Goal: Navigation & Orientation: Understand site structure

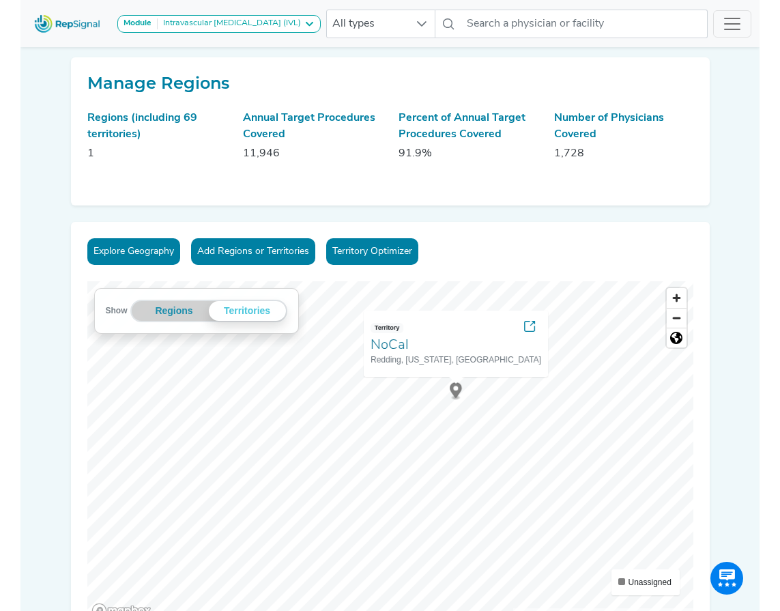
scroll to position [205, 0]
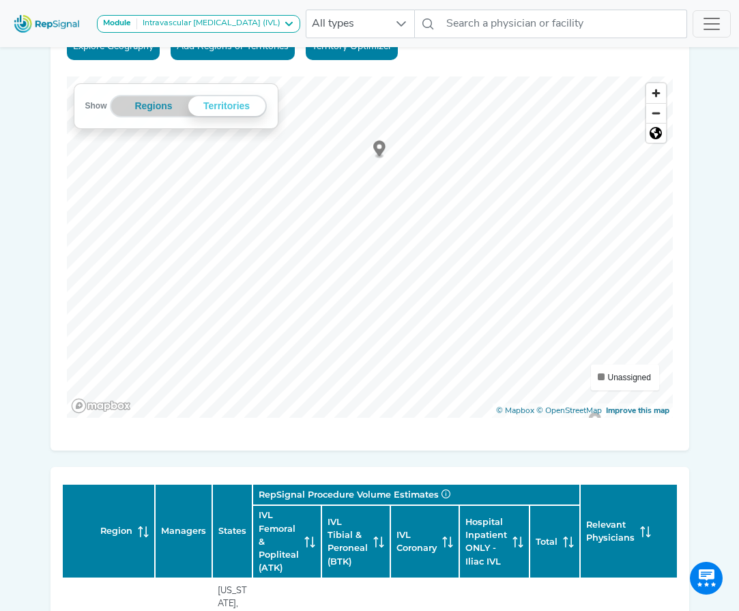
click at [415, 48] on div "Explore Geography Add Regions or Territories Territory Optimizer Show Regions T…" at bounding box center [370, 233] width 639 height 433
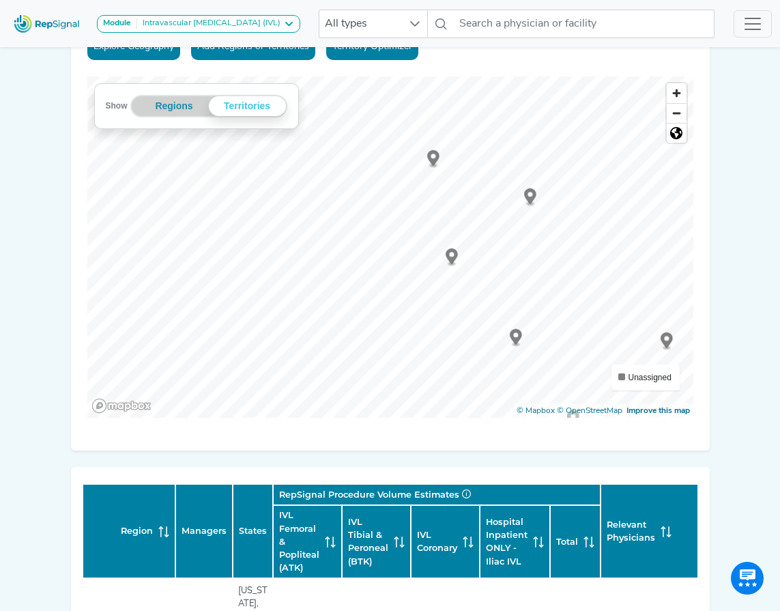
click at [434, 160] on icon "Map marker" at bounding box center [433, 158] width 12 height 16
click at [220, 123] on div "Show Regions Territories Territories Unassigned © Mapbox © OpenStreetMap Improv…" at bounding box center [390, 246] width 606 height 341
click at [694, 340] on div "Explore Geography Add Regions or Territories Territory Optimizer Show Regions T…" at bounding box center [390, 233] width 639 height 433
click at [506, 308] on div "Explore Geography Add Regions or Territories Territory Optimizer Show Regions T…" at bounding box center [390, 233] width 639 height 433
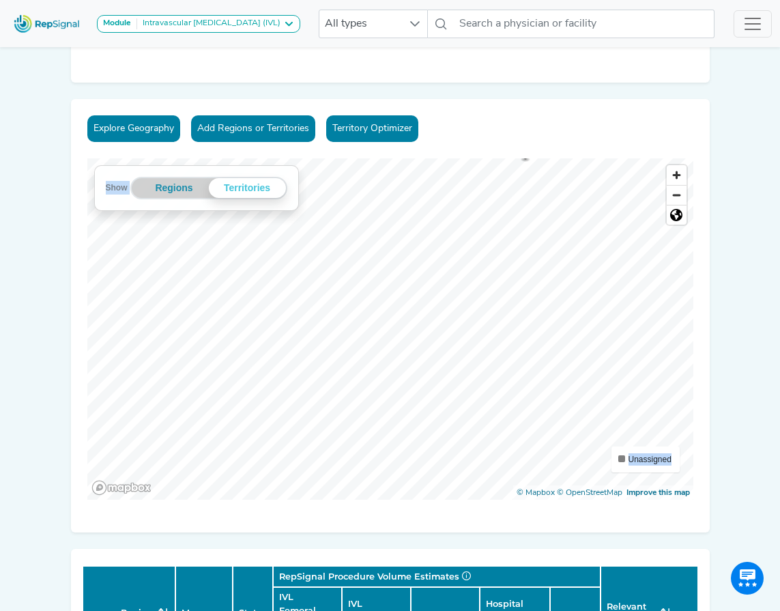
scroll to position [274, 0]
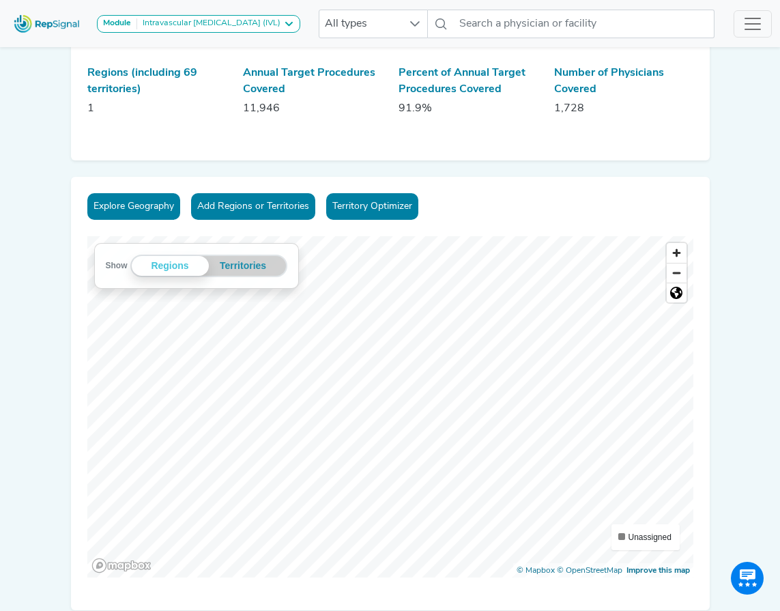
scroll to position [68, 0]
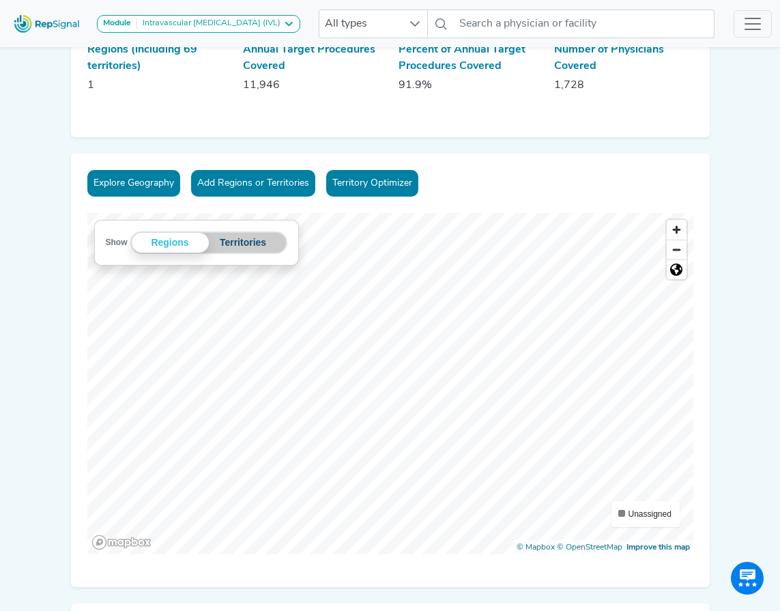
click at [246, 248] on button "Territories" at bounding box center [243, 243] width 69 height 20
click at [383, 293] on circle "Map marker" at bounding box center [381, 292] width 5 height 5
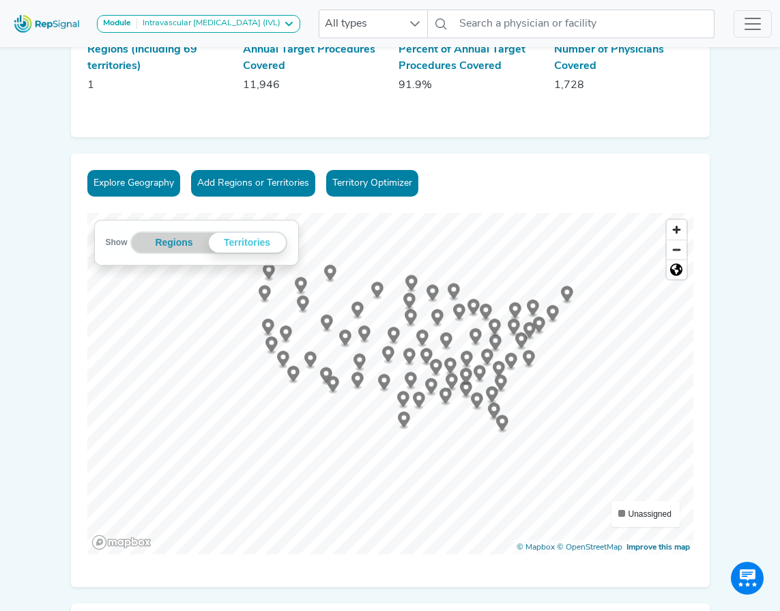
drag, startPoint x: 561, startPoint y: 304, endPoint x: 445, endPoint y: 336, distance: 120.4
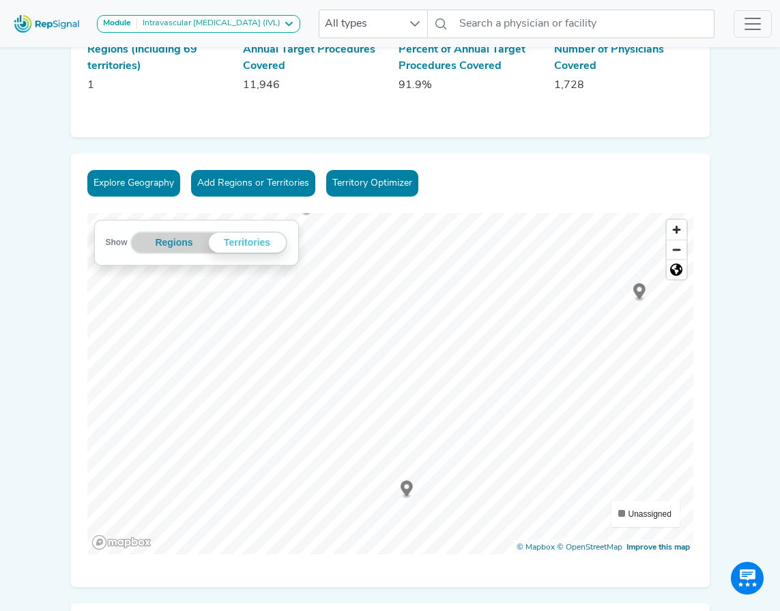
click at [645, 286] on icon "Map marker" at bounding box center [639, 292] width 12 height 18
click at [369, 498] on icon "Map marker" at bounding box center [368, 497] width 12 height 16
click at [368, 498] on icon "Map marker" at bounding box center [368, 497] width 12 height 16
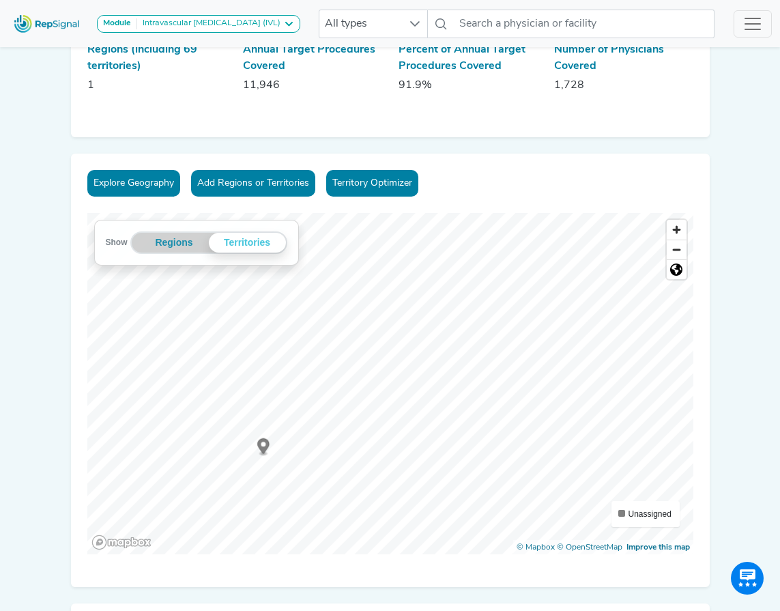
drag, startPoint x: 587, startPoint y: 188, endPoint x: 444, endPoint y: 388, distance: 246.0
click at [444, 388] on icon "Map marker" at bounding box center [445, 385] width 12 height 16
click at [315, 209] on div "Explore Geography Add Regions or Territories Territory Optimizer Show Regions T…" at bounding box center [390, 370] width 639 height 433
click at [354, 276] on icon "Map marker" at bounding box center [350, 276] width 12 height 16
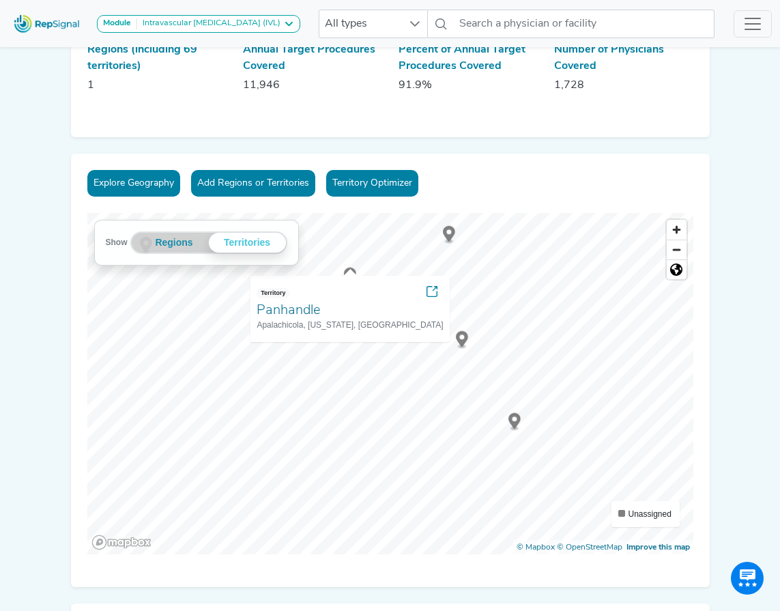
click at [453, 235] on icon "Map marker" at bounding box center [449, 234] width 12 height 16
click at [452, 233] on icon "Map marker" at bounding box center [449, 234] width 12 height 16
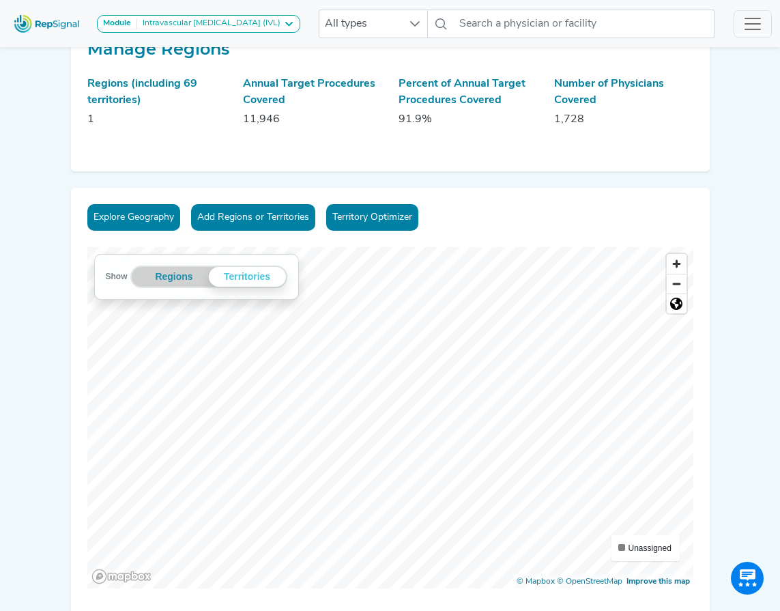
scroll to position [0, 0]
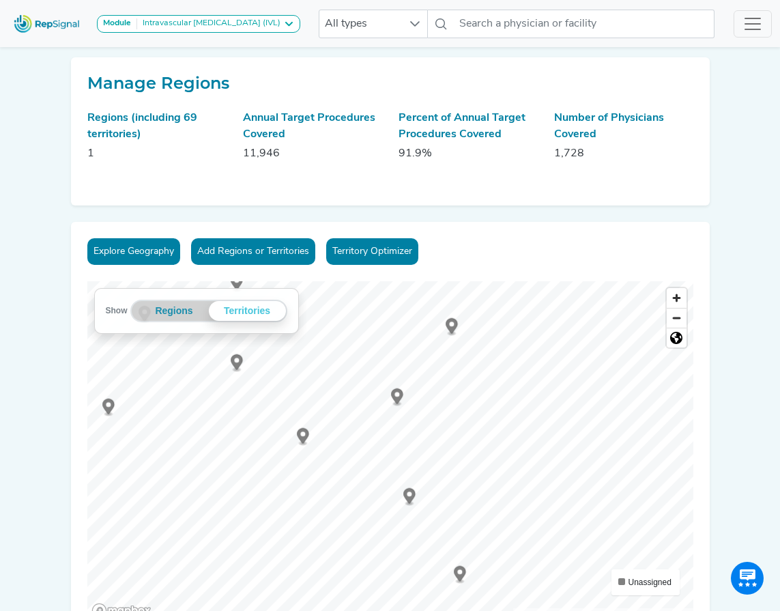
click at [392, 392] on icon "Map marker" at bounding box center [397, 396] width 12 height 16
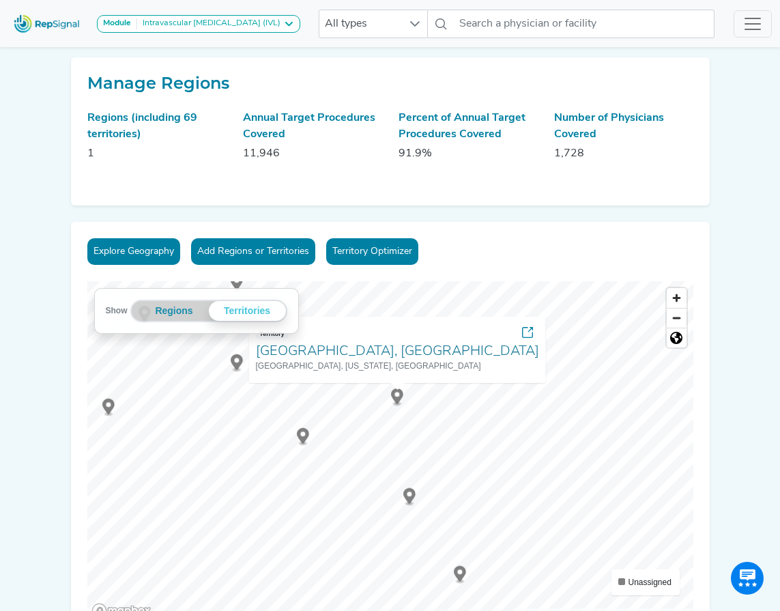
click at [301, 434] on circle "Map marker" at bounding box center [302, 433] width 5 height 5
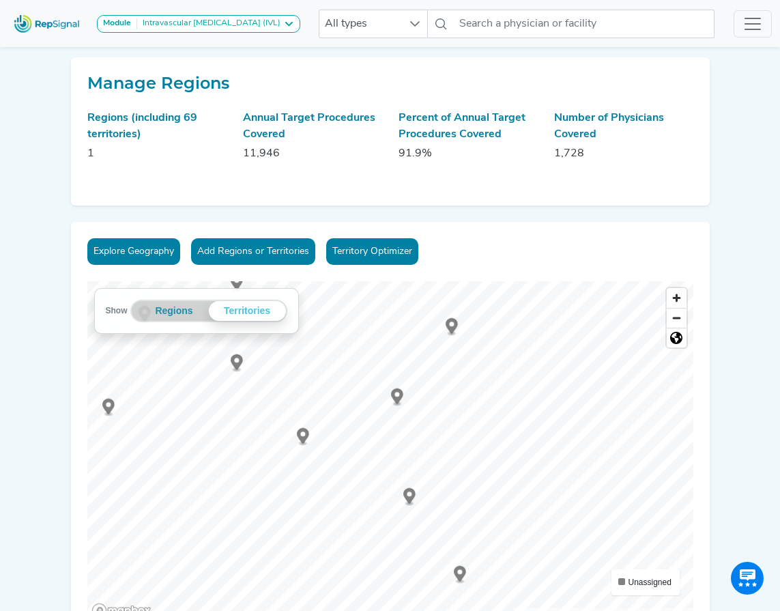
click at [301, 434] on circle "Map marker" at bounding box center [302, 433] width 5 height 5
click at [240, 365] on icon "Map marker" at bounding box center [237, 362] width 12 height 16
click at [320, 399] on icon "Map marker" at bounding box center [323, 400] width 12 height 16
click at [437, 442] on icon "Map marker" at bounding box center [436, 447] width 12 height 16
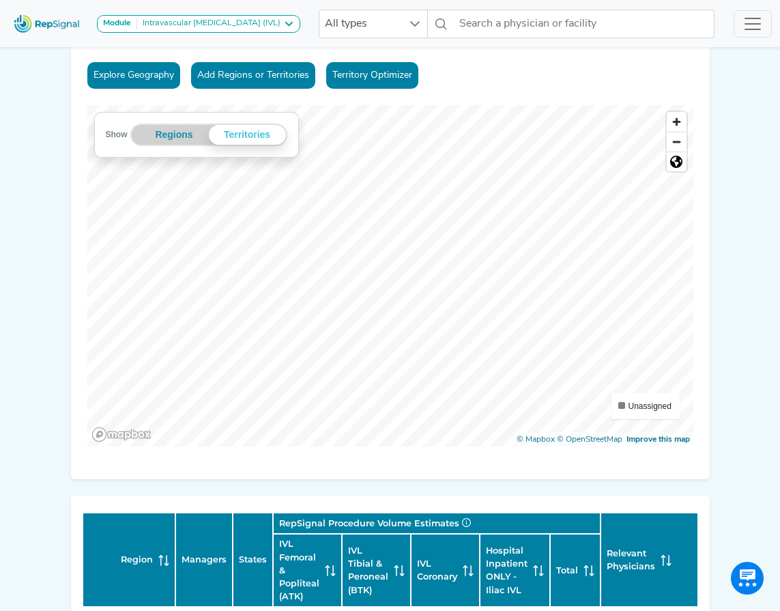
scroll to position [273, 0]
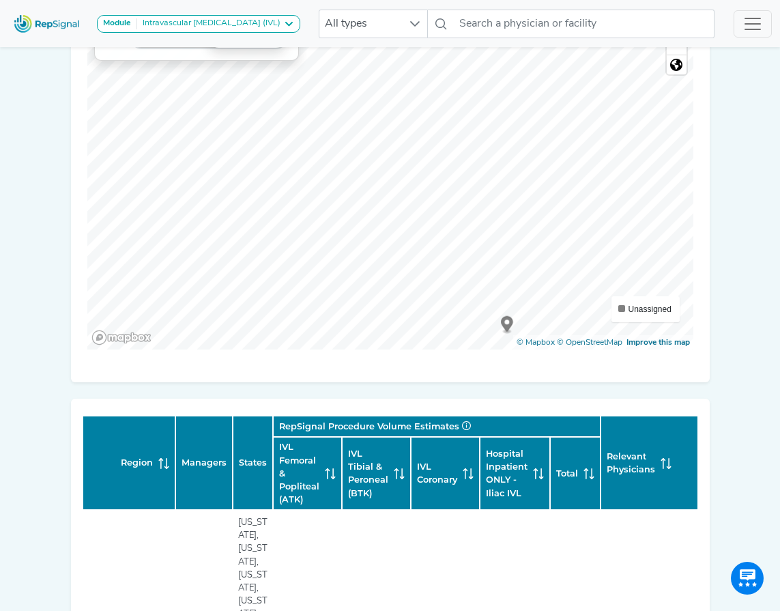
click at [456, 234] on icon "Map marker" at bounding box center [462, 238] width 12 height 18
click at [590, 255] on circle "Map marker" at bounding box center [588, 256] width 5 height 5
click at [420, 143] on icon "Map marker" at bounding box center [422, 140] width 12 height 16
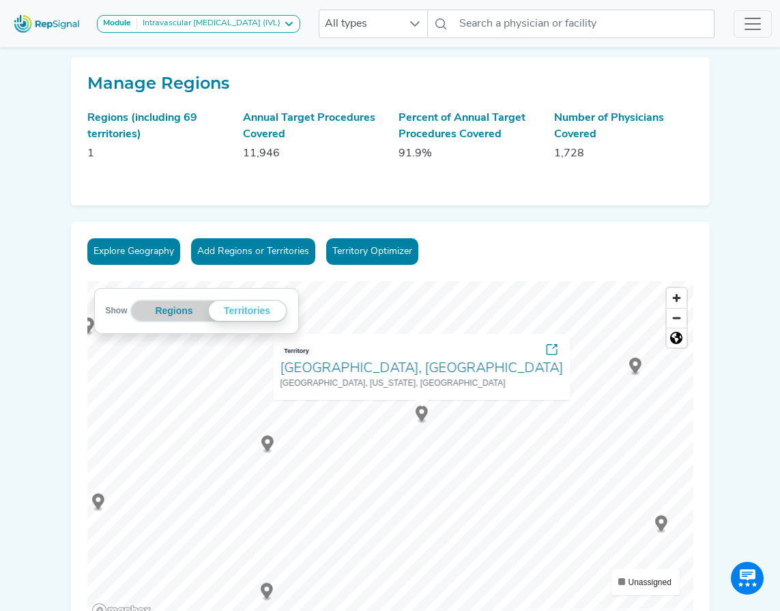
scroll to position [273, 0]
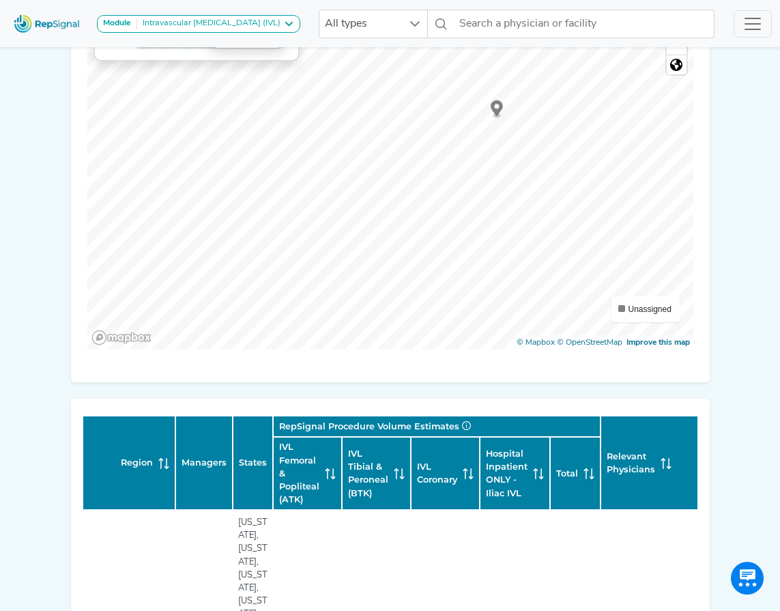
click at [501, 103] on icon "Map marker" at bounding box center [497, 108] width 12 height 16
click at [564, 238] on icon "Map marker" at bounding box center [566, 235] width 12 height 16
click at [521, 159] on icon "Map marker" at bounding box center [521, 153] width 12 height 16
click at [438, 225] on icon "Map marker" at bounding box center [439, 222] width 12 height 16
drag, startPoint x: 389, startPoint y: 137, endPoint x: 468, endPoint y: 229, distance: 121.0
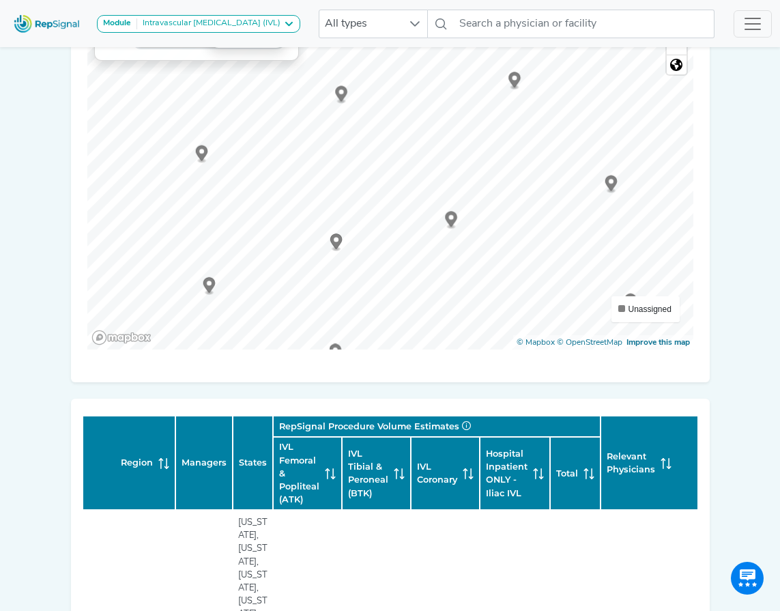
click at [457, 227] on icon "Map marker" at bounding box center [451, 219] width 12 height 16
click at [652, 192] on icon "Map marker" at bounding box center [650, 190] width 12 height 16
click at [523, 259] on circle "Map marker" at bounding box center [522, 257] width 5 height 5
click at [542, 113] on icon "Map marker" at bounding box center [543, 111] width 12 height 16
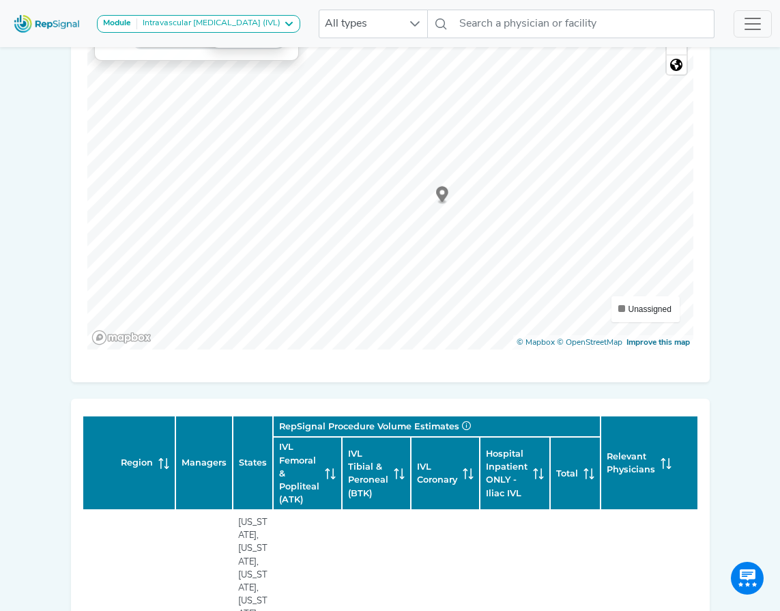
click at [407, 241] on circle "Map marker" at bounding box center [409, 240] width 5 height 5
click at [577, 279] on circle "Map marker" at bounding box center [575, 279] width 5 height 5
click at [465, 268] on circle "Map marker" at bounding box center [464, 268] width 5 height 5
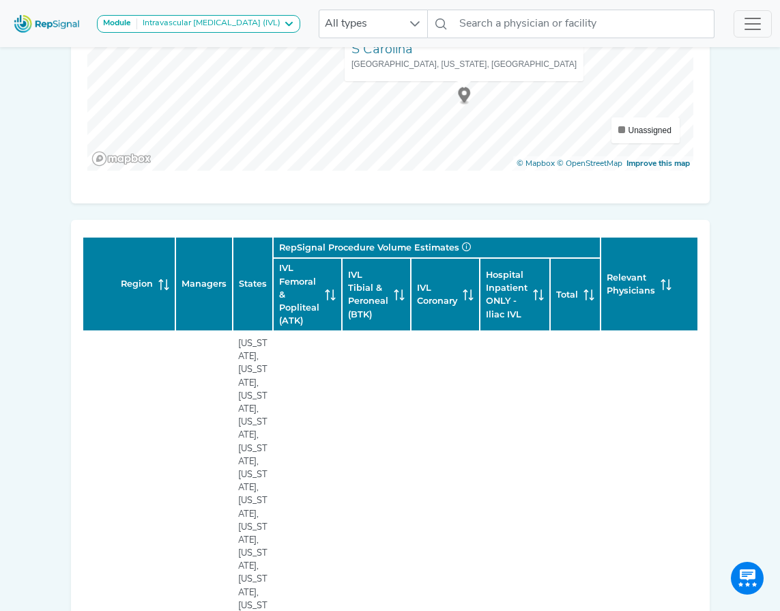
scroll to position [478, 0]
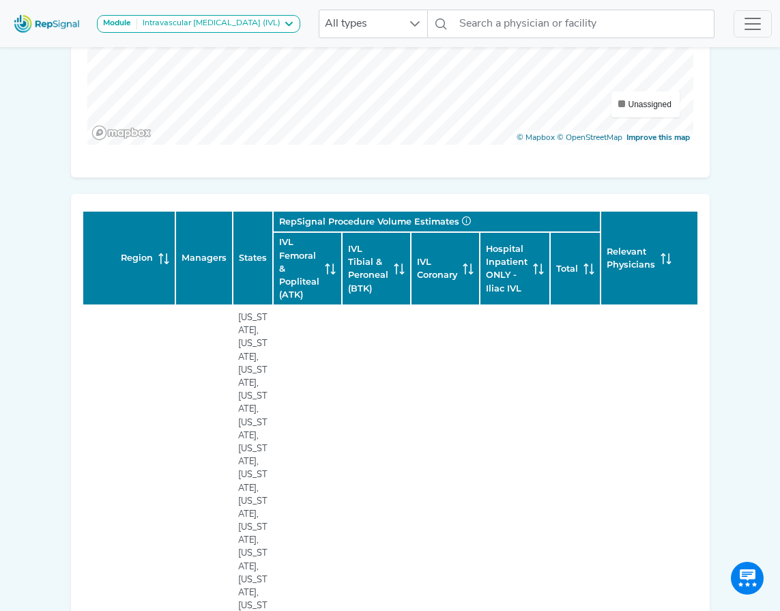
click at [468, 192] on div "Manage Regions Regions (including 69 territories) 1 Annual Target Procedures Co…" at bounding box center [390, 496] width 655 height 1832
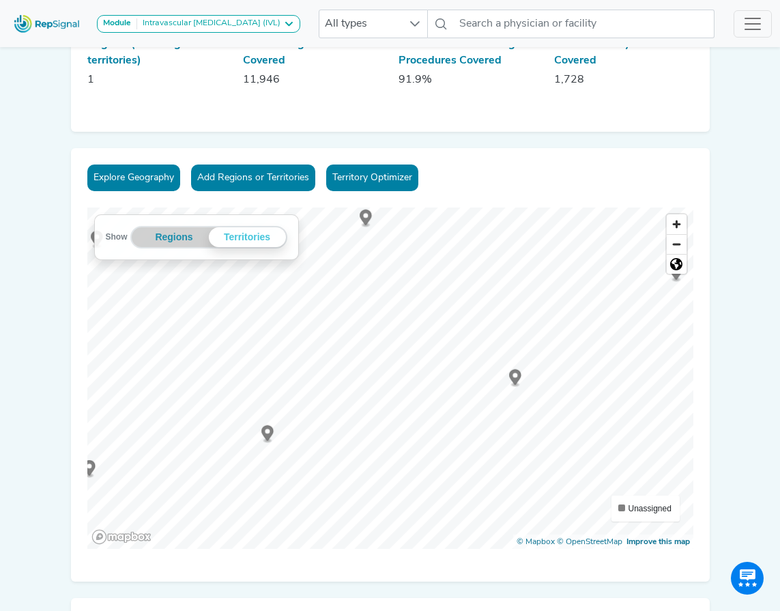
scroll to position [68, 0]
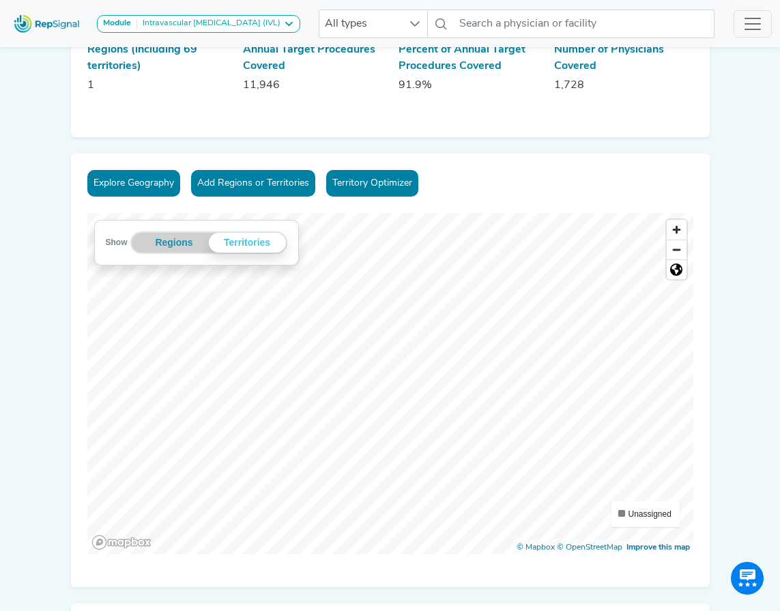
click at [490, 210] on div "Explore Geography Add Regions or Territories Territory Optimizer Show Regions T…" at bounding box center [390, 370] width 639 height 433
click at [355, 336] on icon "Map marker" at bounding box center [352, 337] width 12 height 16
drag, startPoint x: 351, startPoint y: 344, endPoint x: 422, endPoint y: 422, distance: 105.8
click at [358, 345] on icon "Map marker" at bounding box center [352, 337] width 12 height 16
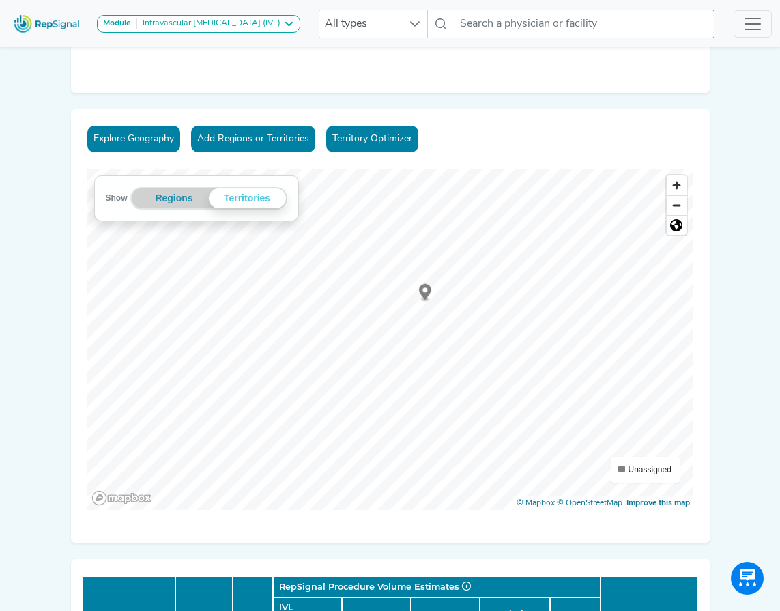
scroll to position [136, 0]
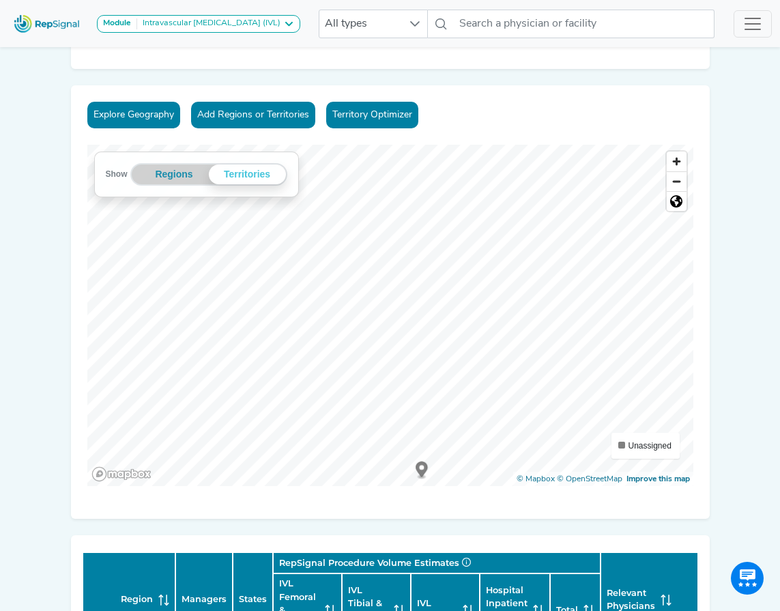
click at [422, 469] on circle "Map marker" at bounding box center [421, 467] width 5 height 5
click at [514, 360] on icon "Map marker" at bounding box center [512, 358] width 12 height 16
click at [429, 293] on icon "Map marker" at bounding box center [429, 293] width 12 height 16
click at [322, 442] on icon "Map marker" at bounding box center [319, 440] width 12 height 16
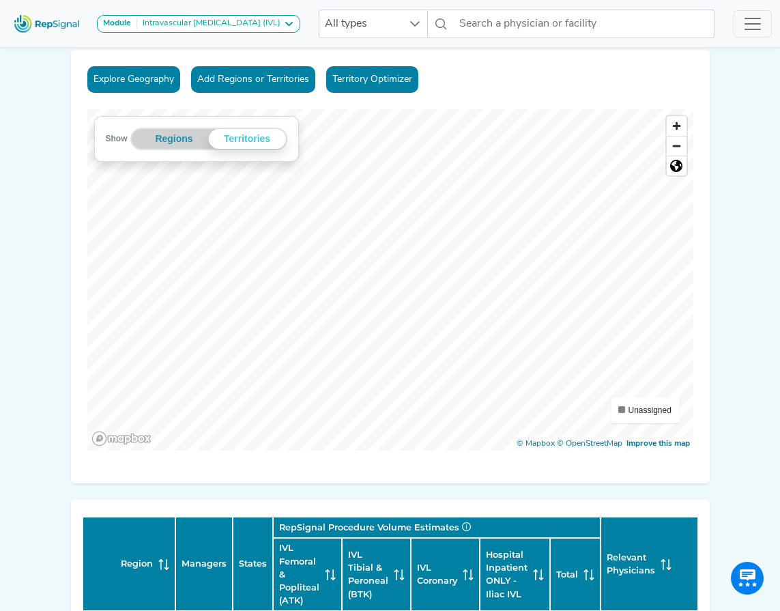
scroll to position [205, 0]
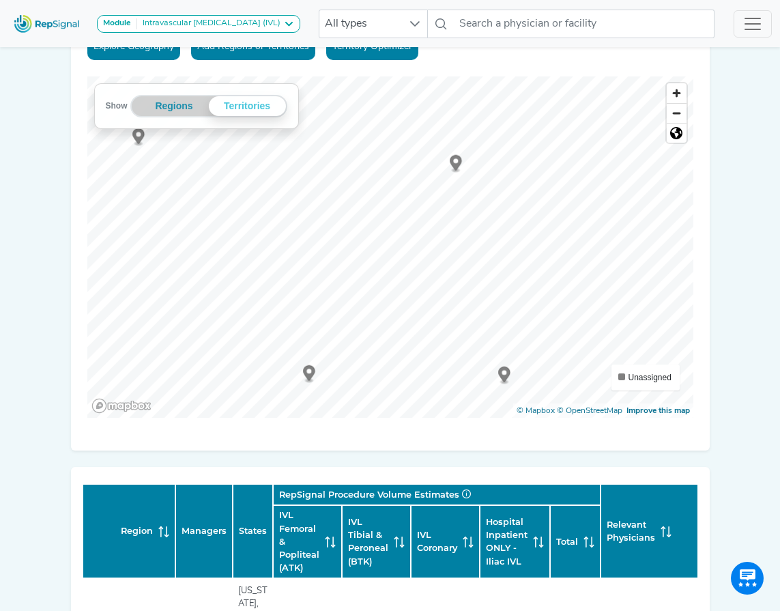
click at [454, 162] on icon "Map marker" at bounding box center [456, 163] width 12 height 16
click at [460, 151] on icon "Map marker" at bounding box center [455, 150] width 12 height 18
